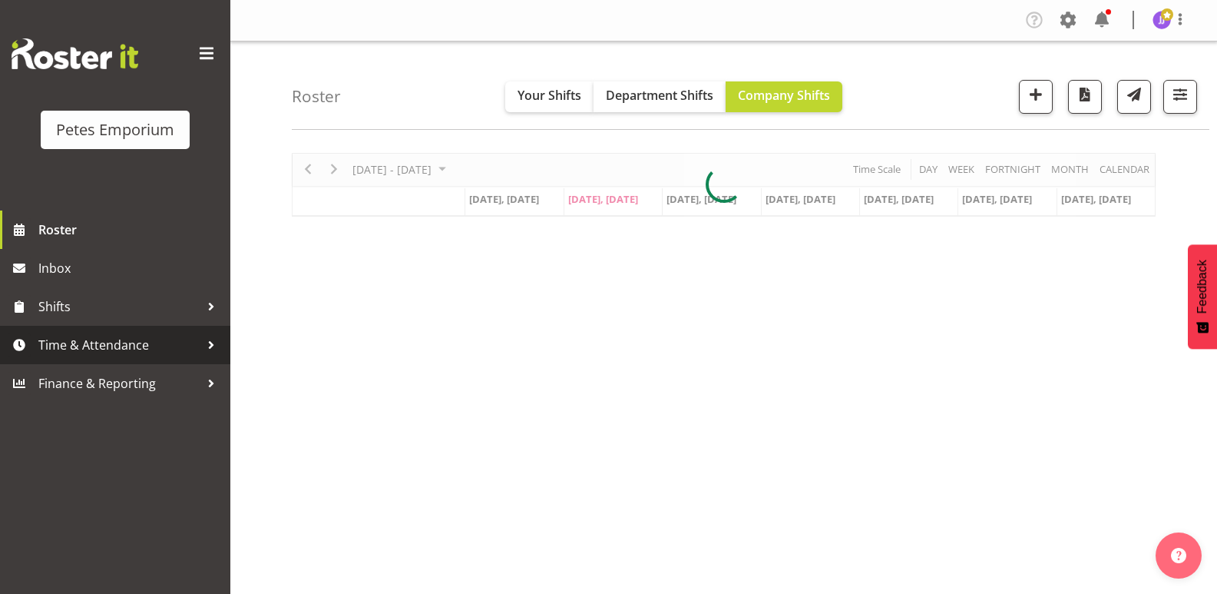
click at [99, 345] on span "Time & Attendance" at bounding box center [118, 344] width 161 height 23
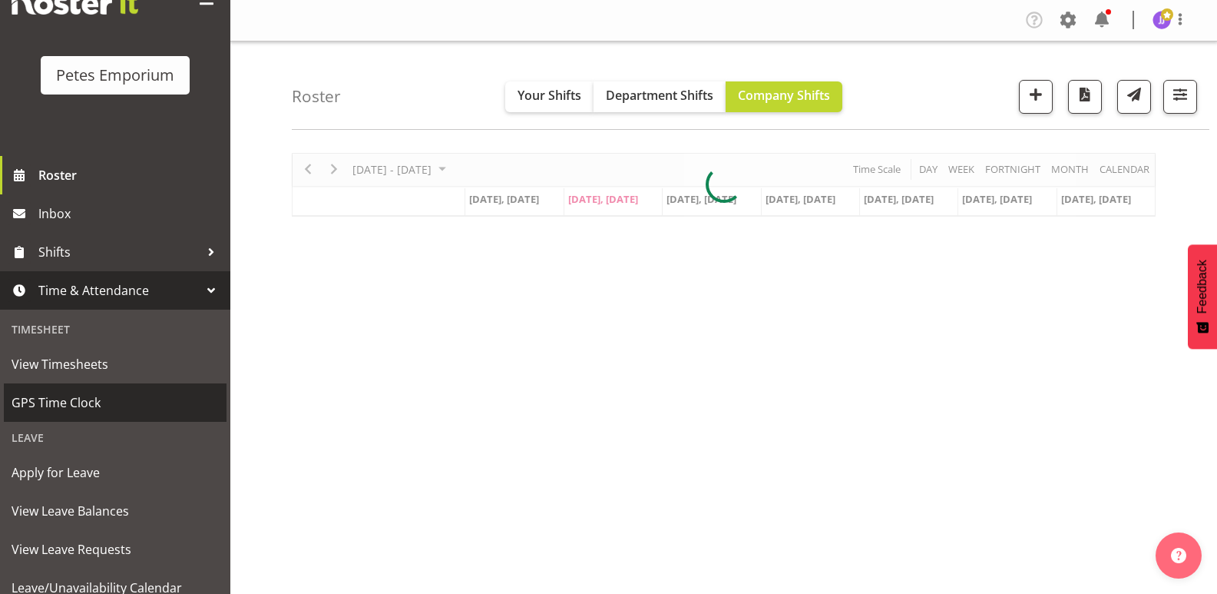
scroll to position [110, 0]
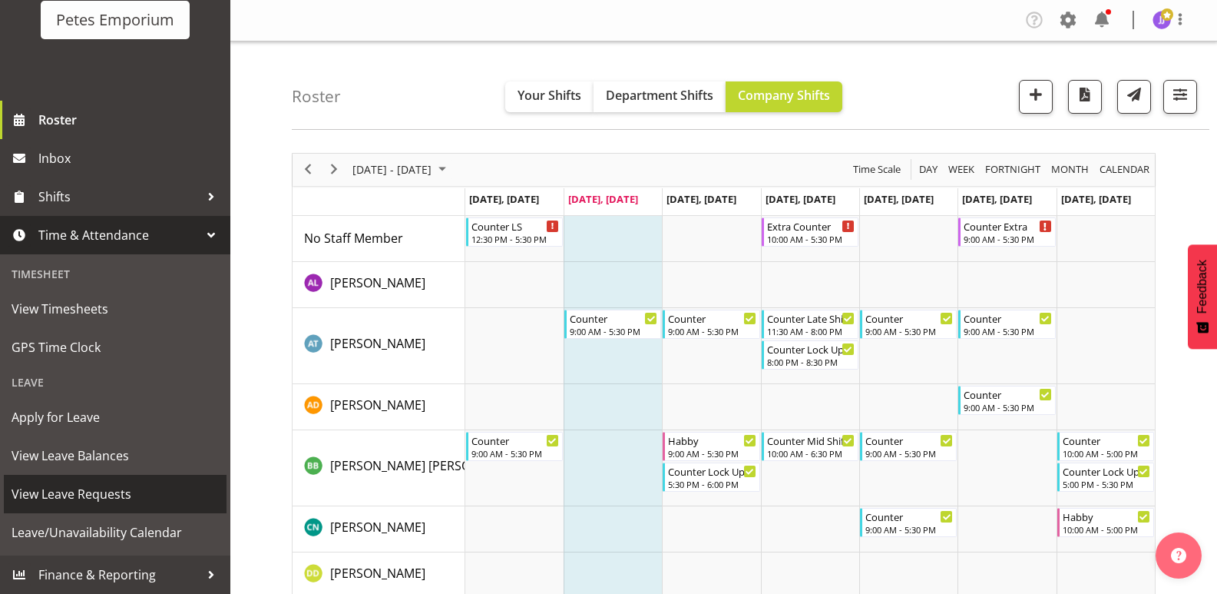
click at [109, 494] on span "View Leave Requests" at bounding box center [115, 493] width 207 height 23
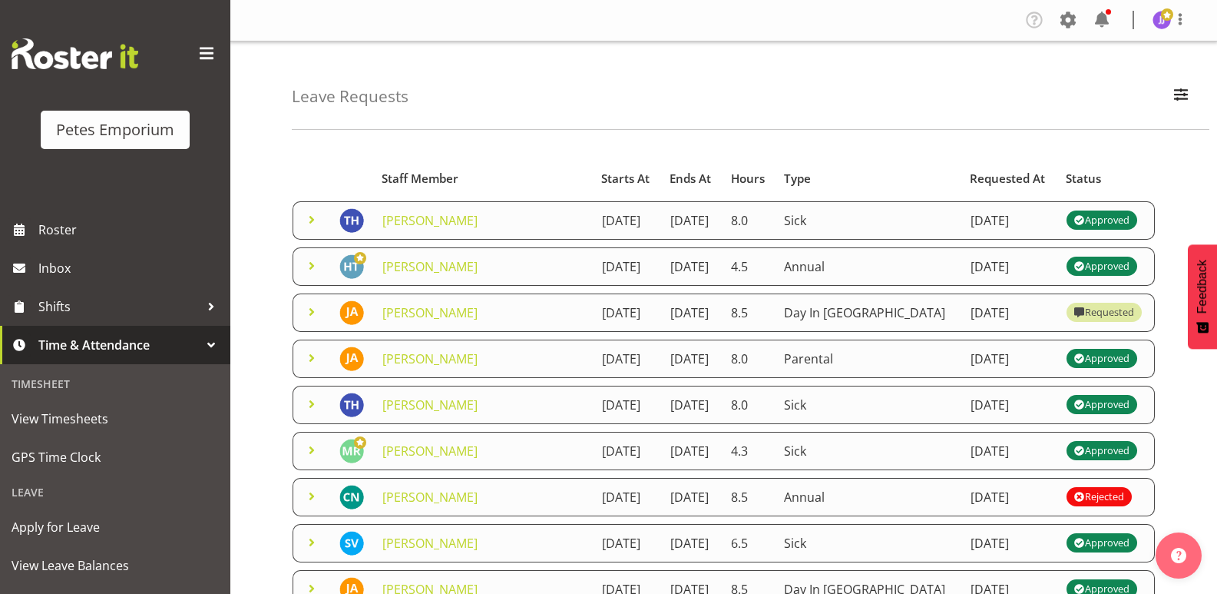
click at [310, 216] on span at bounding box center [312, 219] width 18 height 18
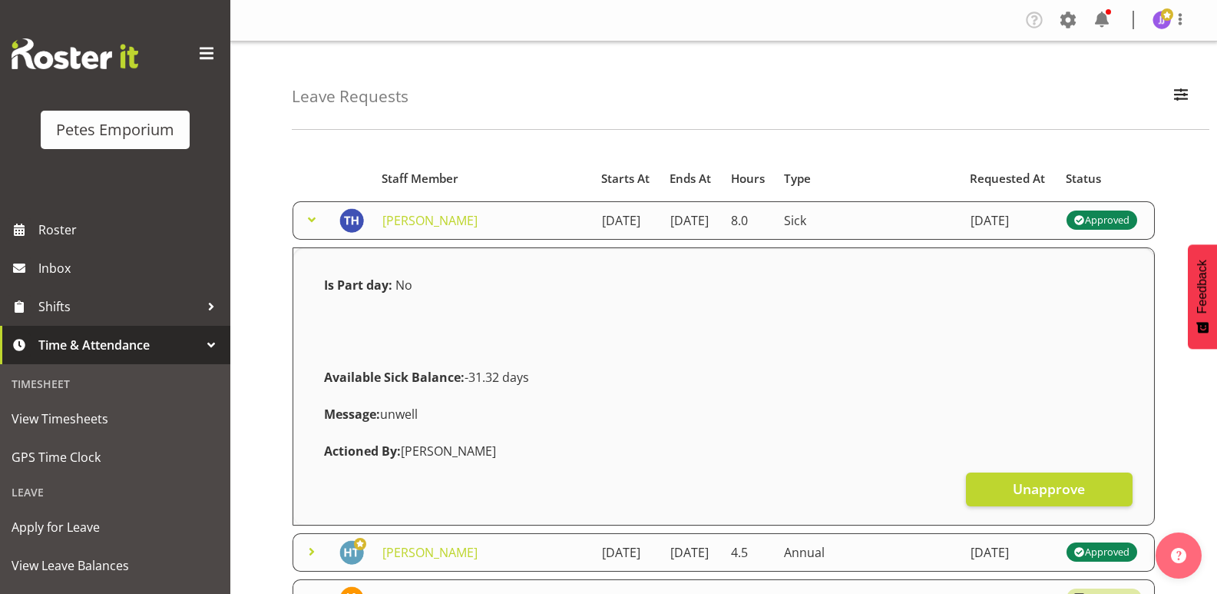
click at [310, 216] on span at bounding box center [312, 219] width 18 height 18
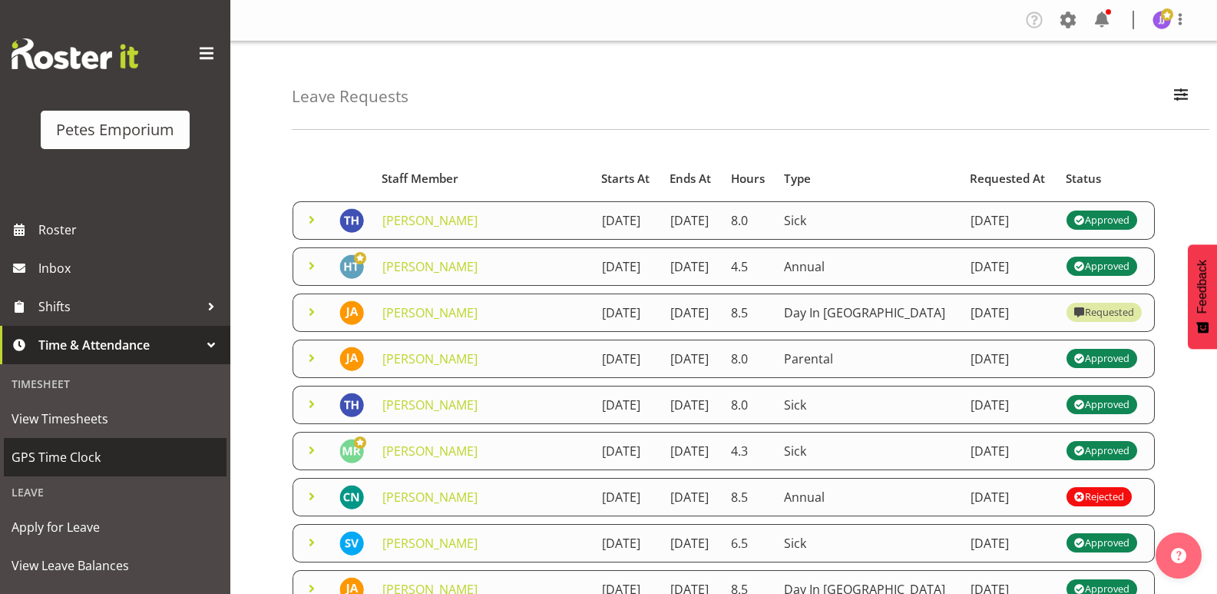
click at [68, 452] on span "GPS Time Clock" at bounding box center [115, 456] width 207 height 23
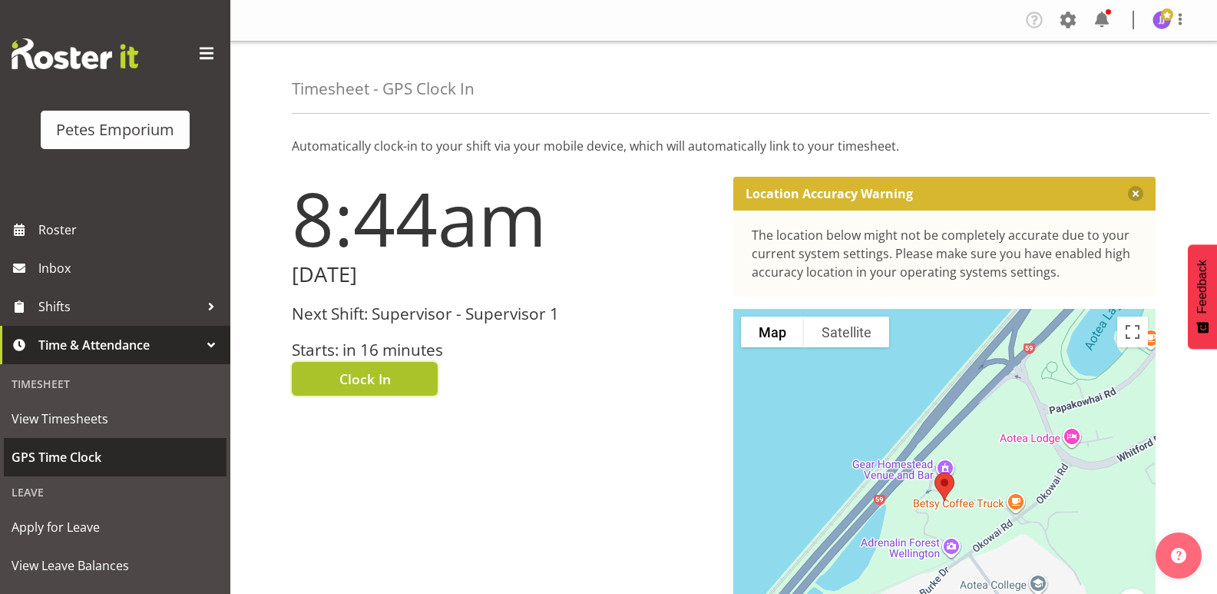
click at [384, 388] on span "Clock In" at bounding box center [364, 379] width 51 height 20
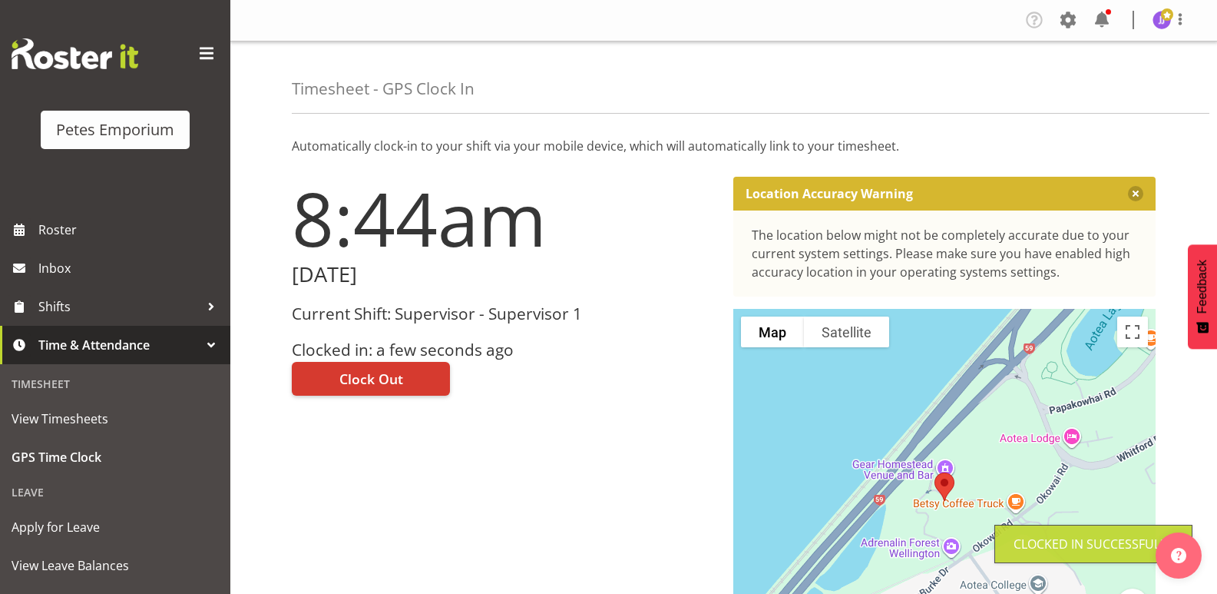
click at [1167, 22] on img at bounding box center [1162, 20] width 18 height 18
click at [1112, 88] on link "Log Out" at bounding box center [1115, 81] width 147 height 28
